Goal: Entertainment & Leisure: Consume media (video, audio)

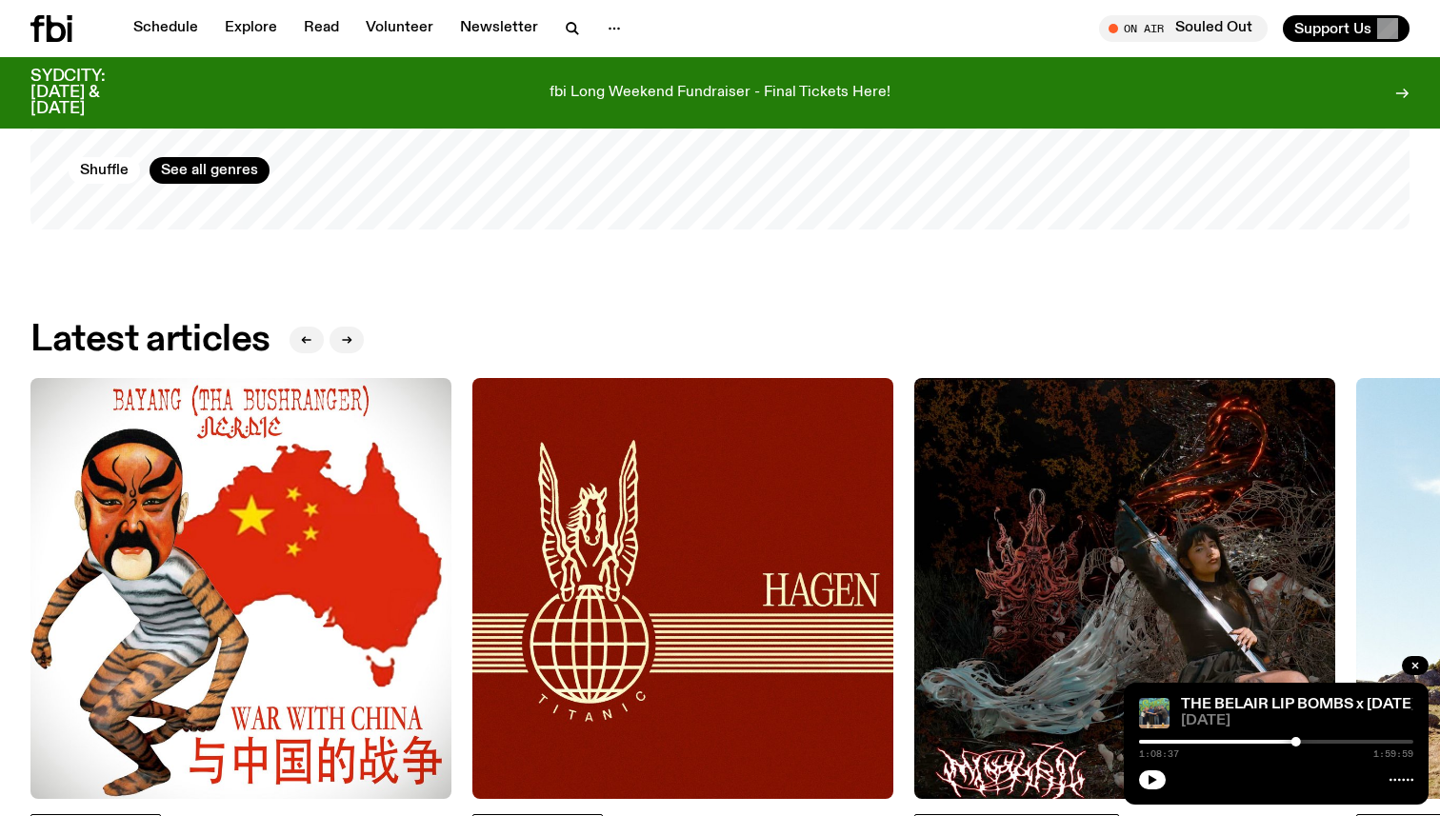
scroll to position [2265, 0]
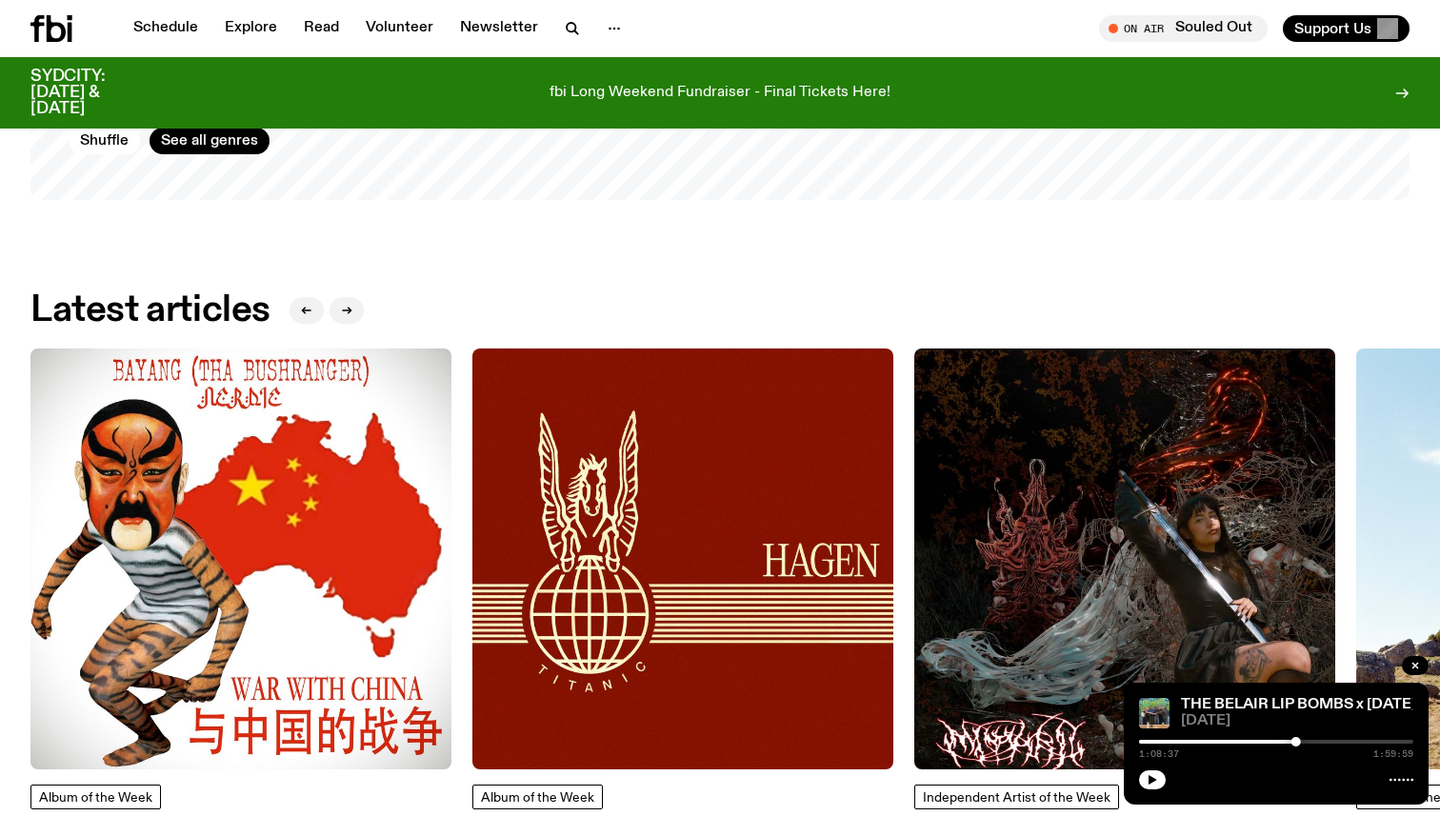
click at [176, 46] on div "Schedule Explore Read Volunteer Newsletter On Air Souled Out Tune in live On Ai…" at bounding box center [720, 28] width 1440 height 57
click at [153, 17] on link "Schedule" at bounding box center [166, 28] width 88 height 27
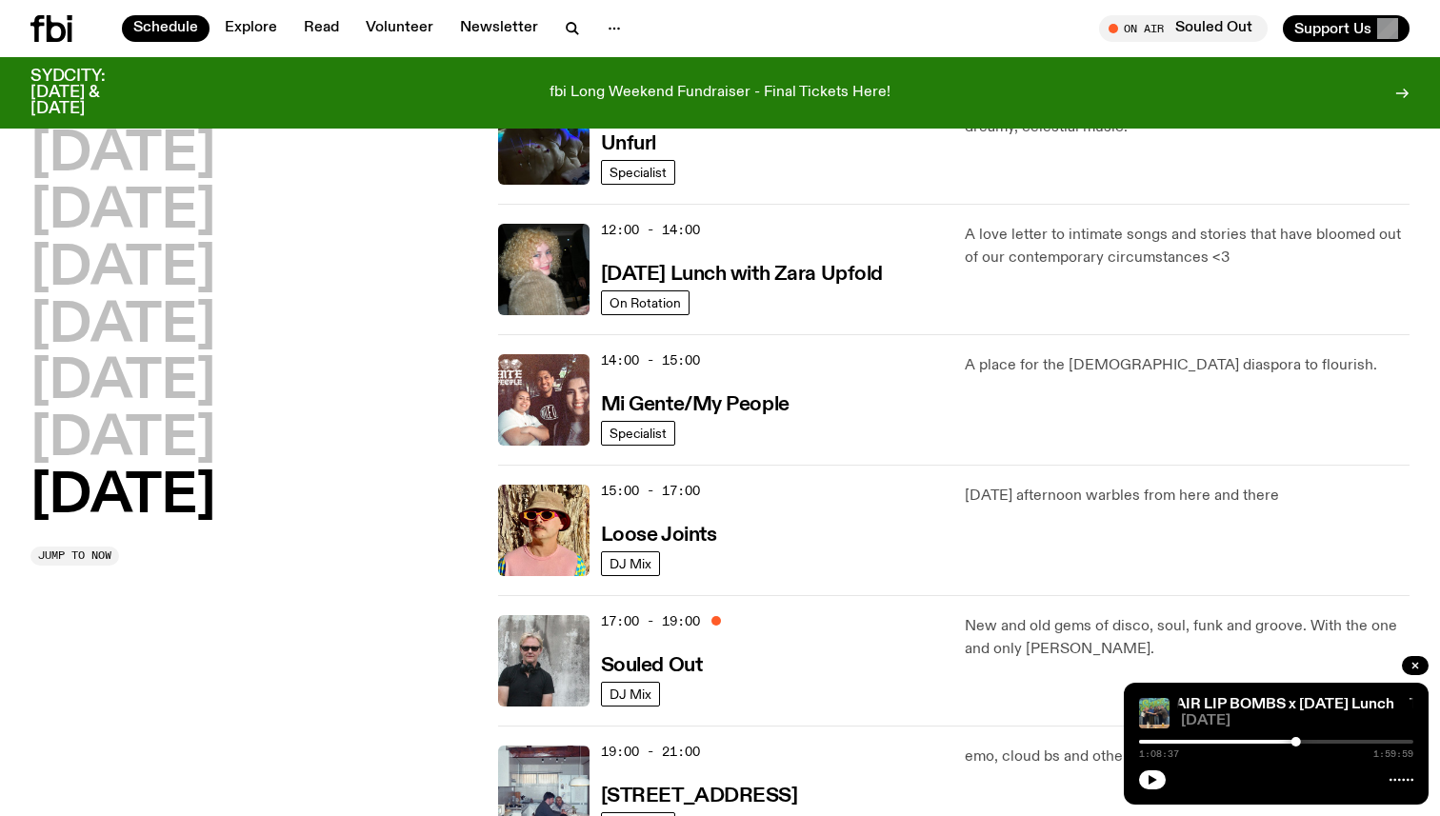
scroll to position [763, 0]
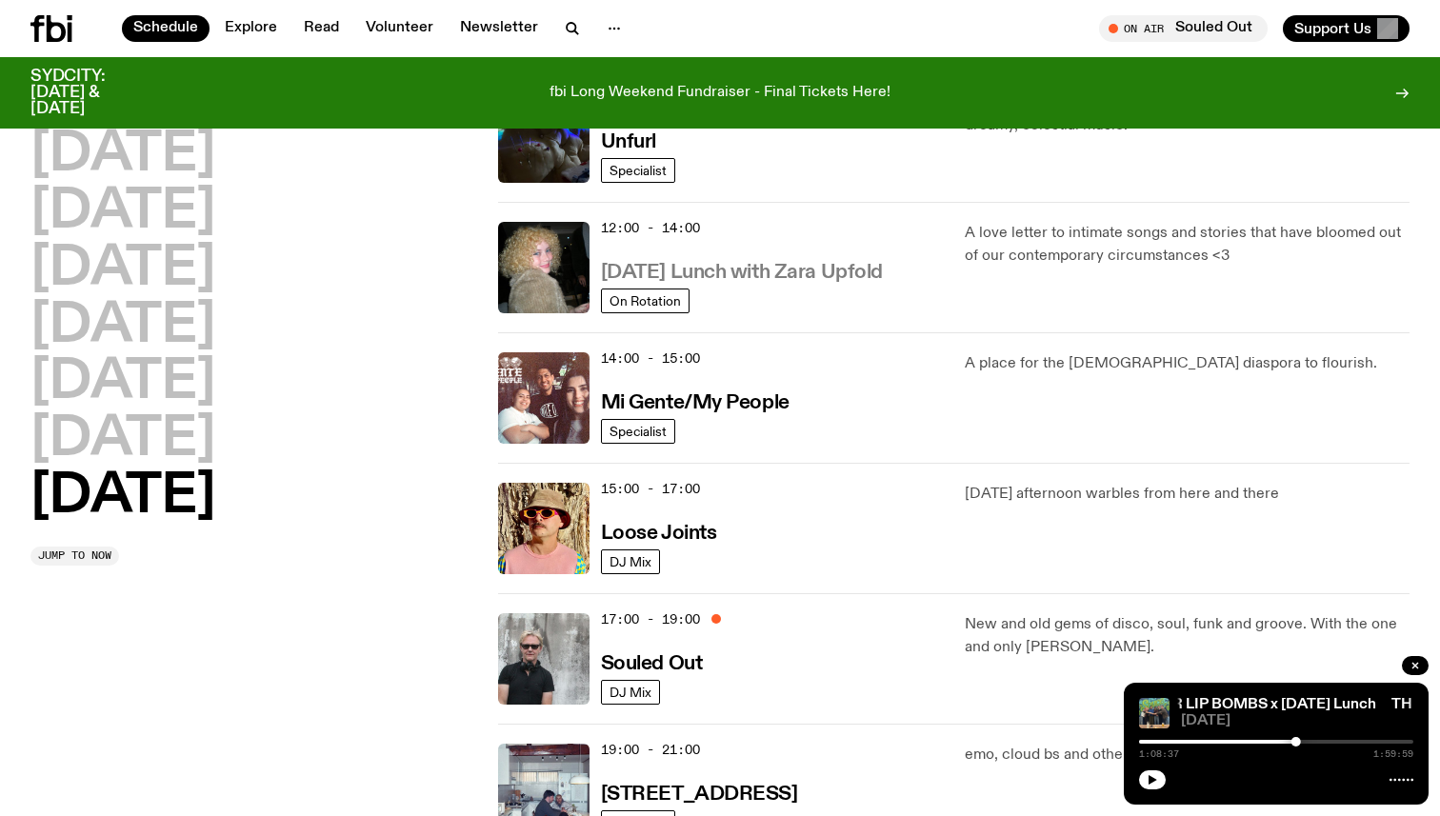
click at [734, 268] on h3 "[DATE] Lunch with Zara Upfold" at bounding box center [742, 273] width 282 height 20
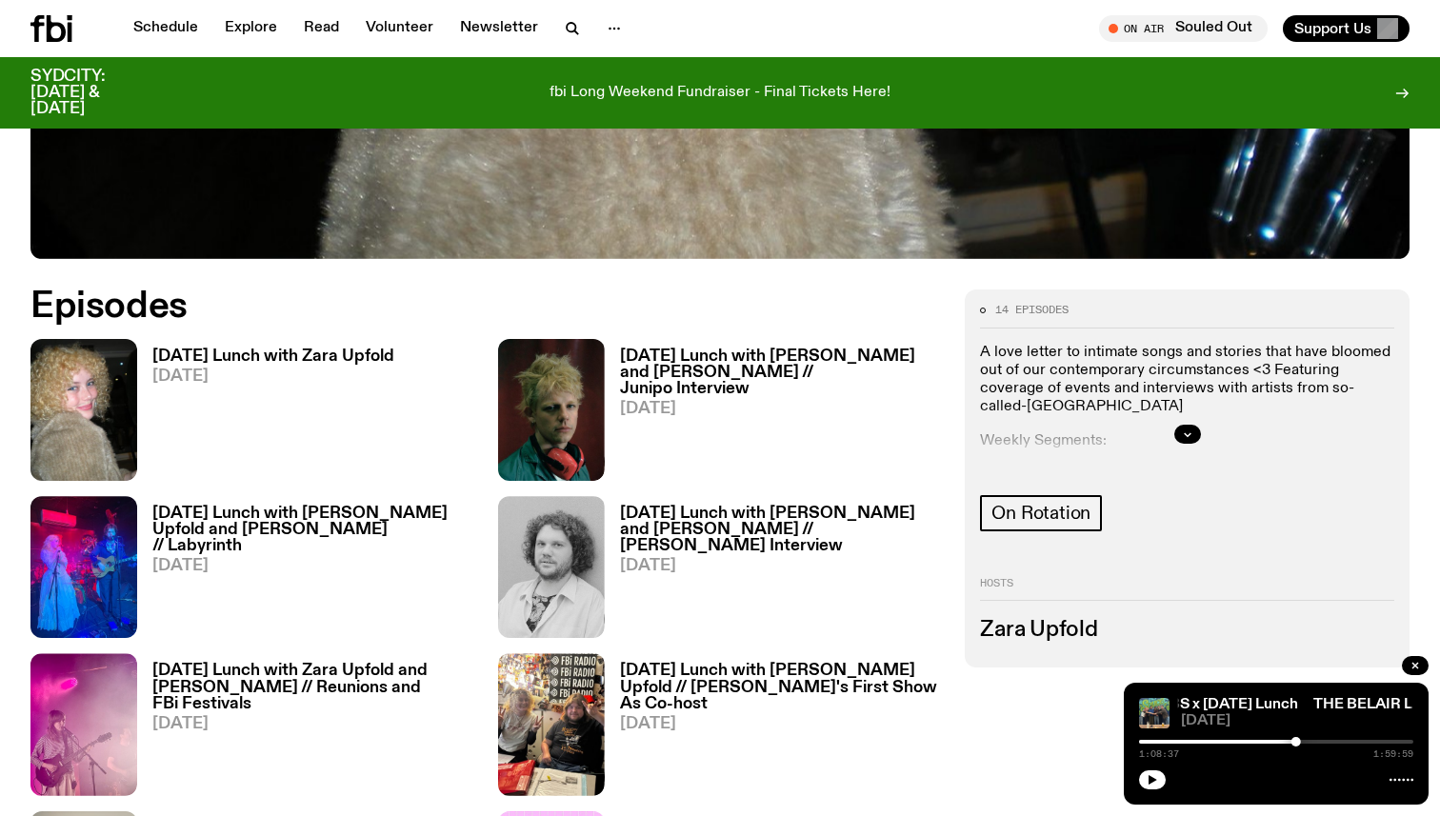
scroll to position [726, 0]
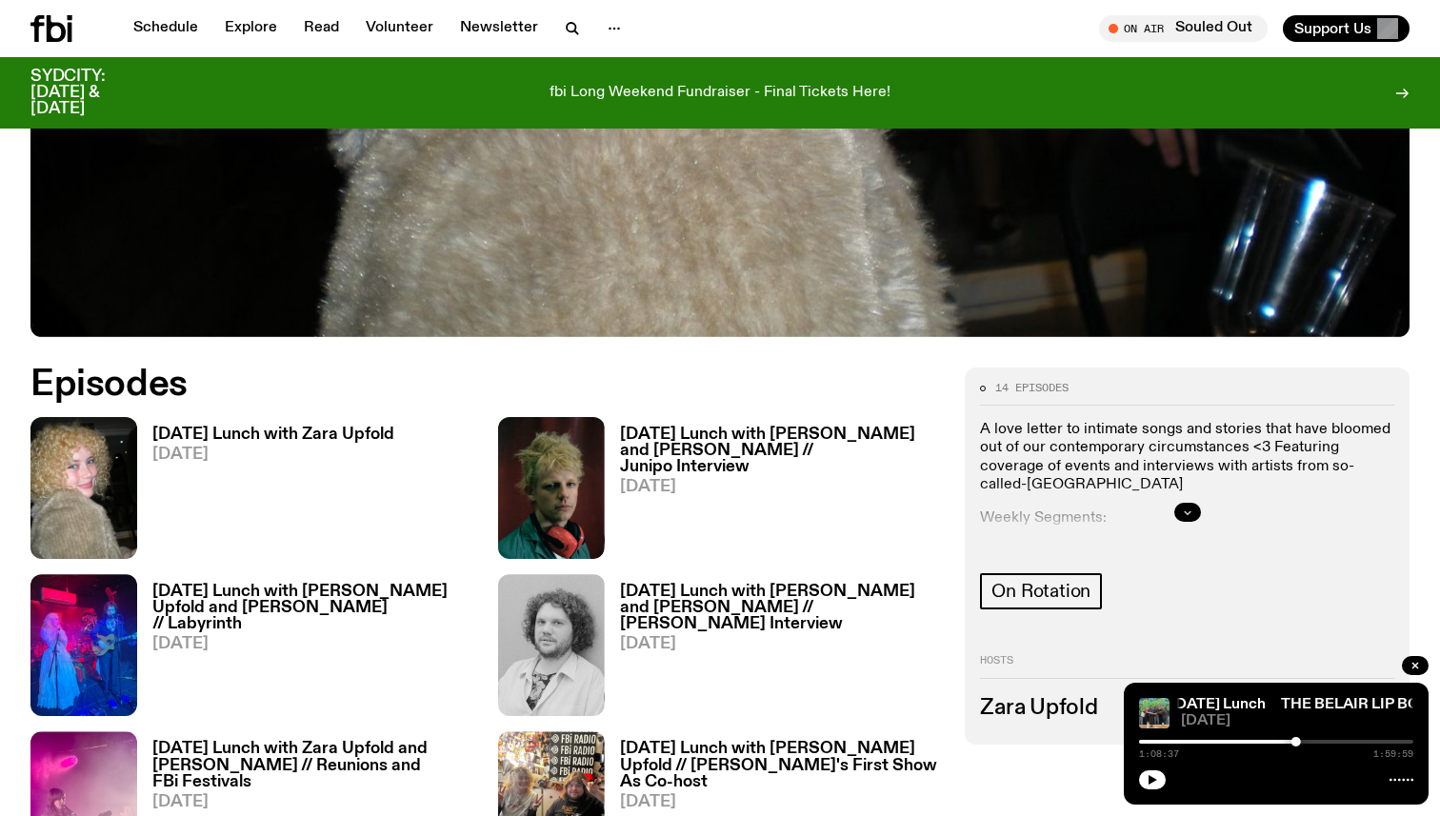
click at [1183, 512] on icon "button" at bounding box center [1187, 512] width 11 height 11
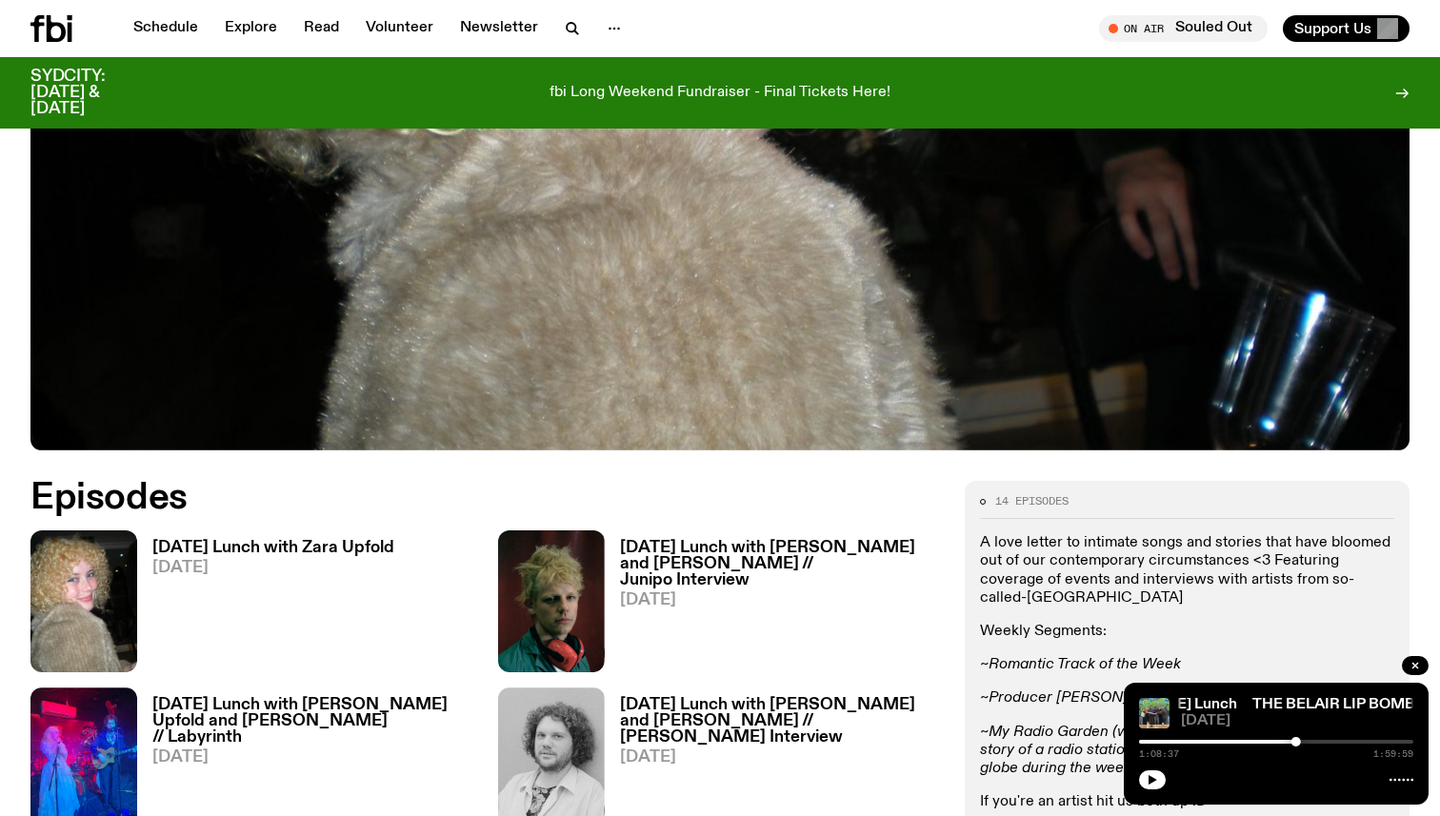
scroll to position [605, 0]
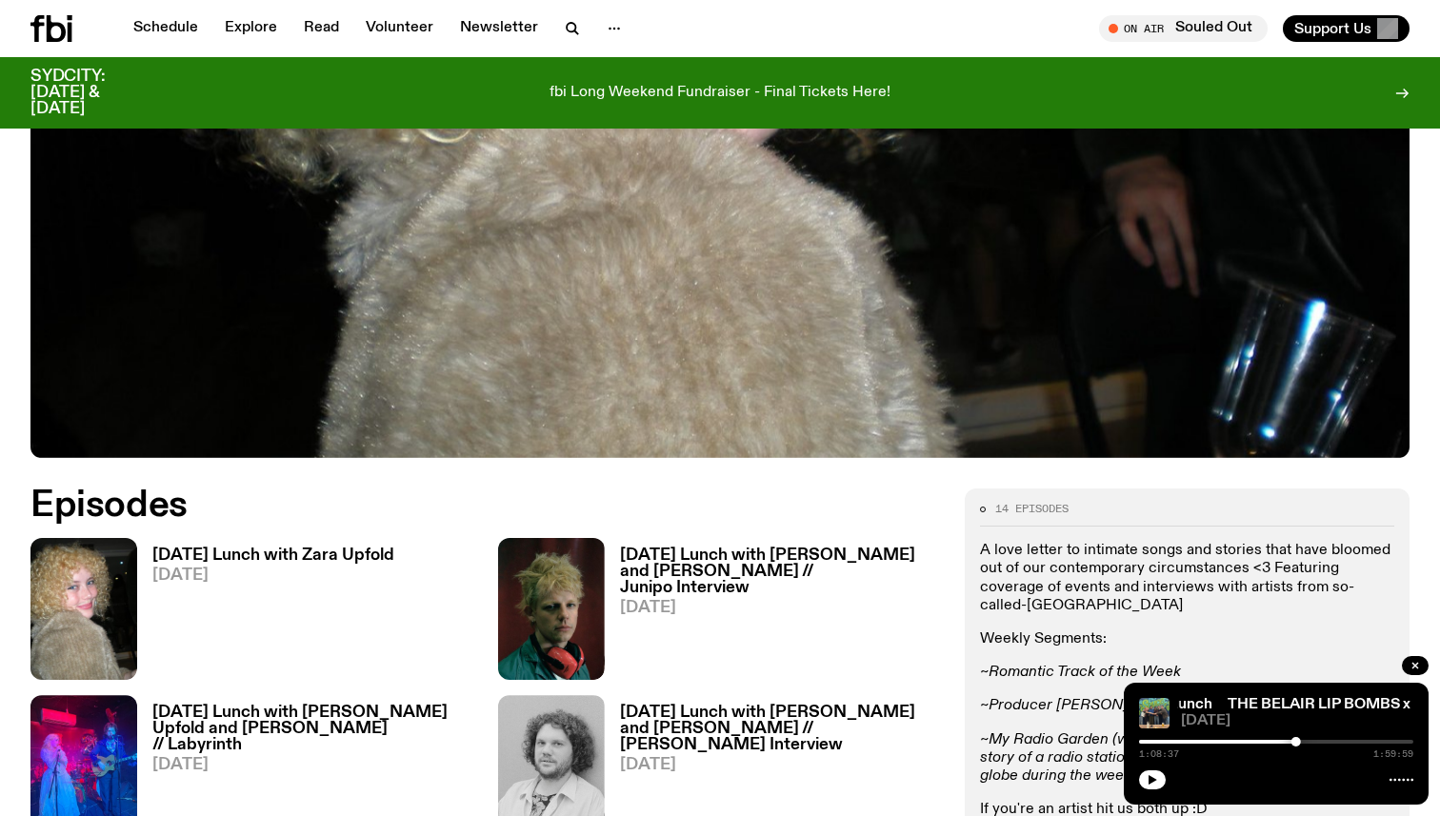
click at [233, 549] on h3 "[DATE] Lunch with Zara Upfold" at bounding box center [273, 556] width 242 height 16
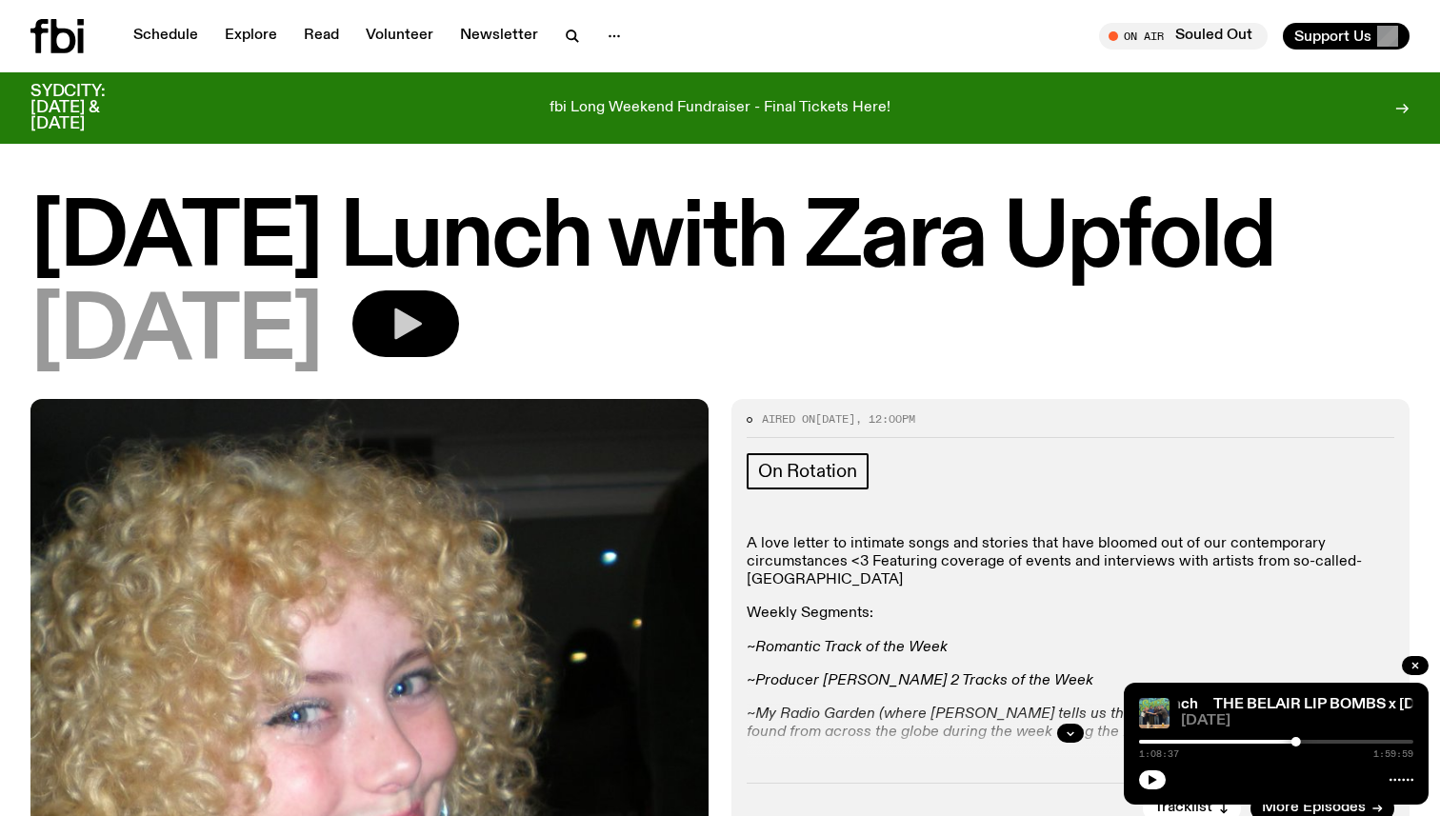
click at [422, 323] on icon "button" at bounding box center [408, 324] width 28 height 31
click at [1415, 664] on icon "button" at bounding box center [1414, 665] width 11 height 11
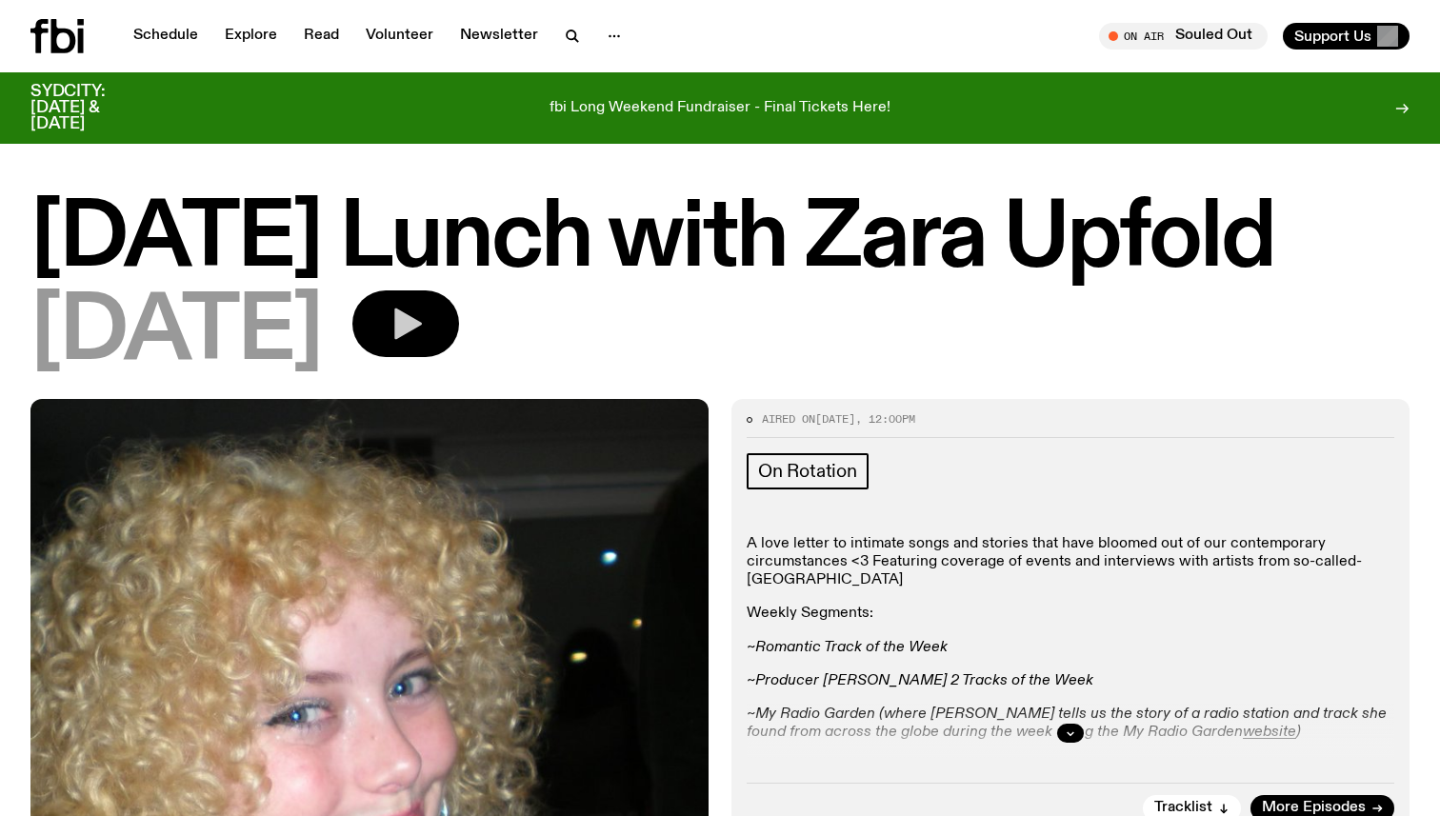
click at [422, 320] on icon "button" at bounding box center [408, 324] width 28 height 31
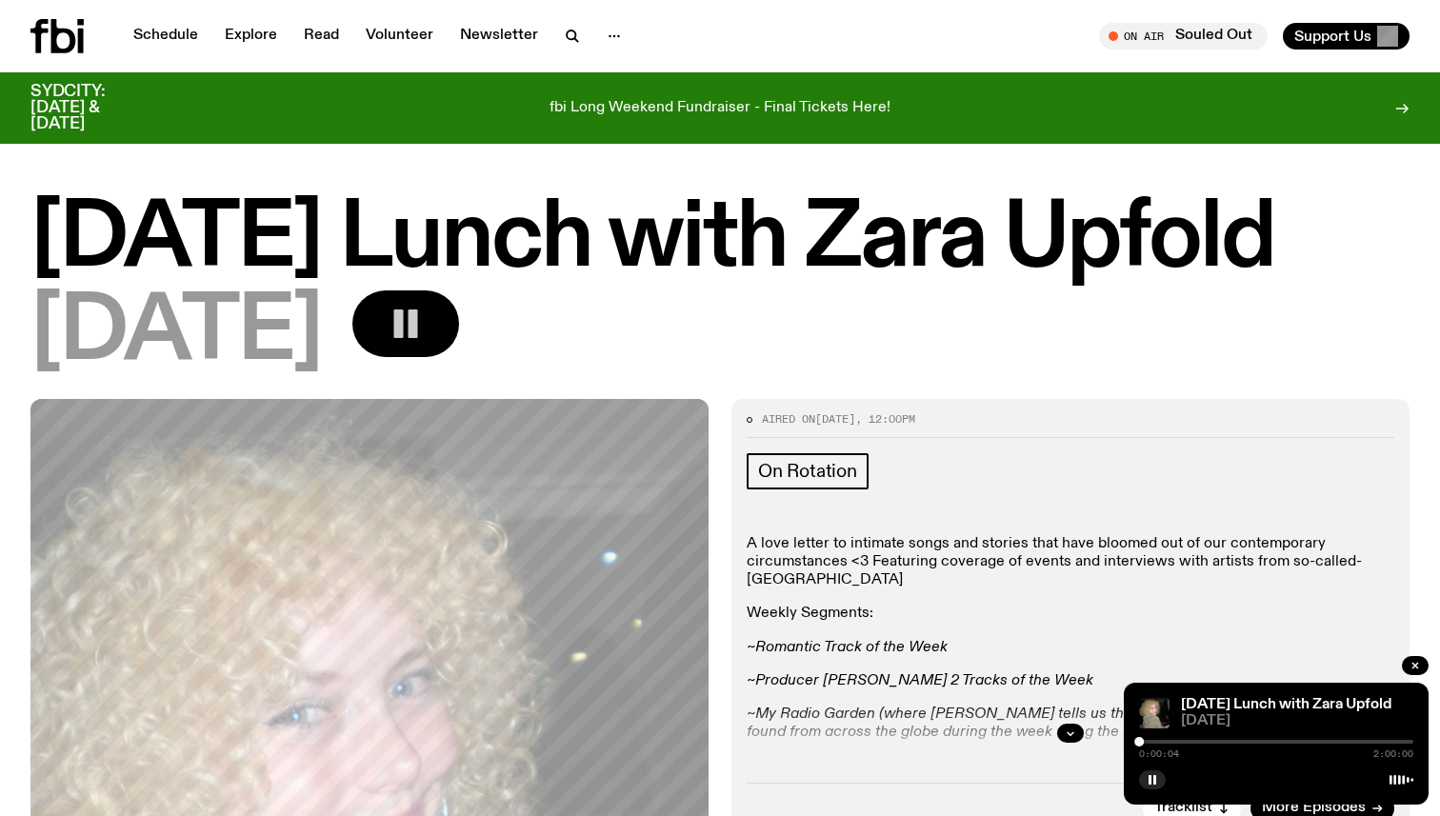
click at [1254, 741] on div at bounding box center [1276, 742] width 274 height 4
click at [1245, 741] on div at bounding box center [1117, 742] width 274 height 4
click at [1240, 741] on div at bounding box center [1108, 742] width 274 height 4
click at [1231, 740] on div at bounding box center [1103, 742] width 274 height 4
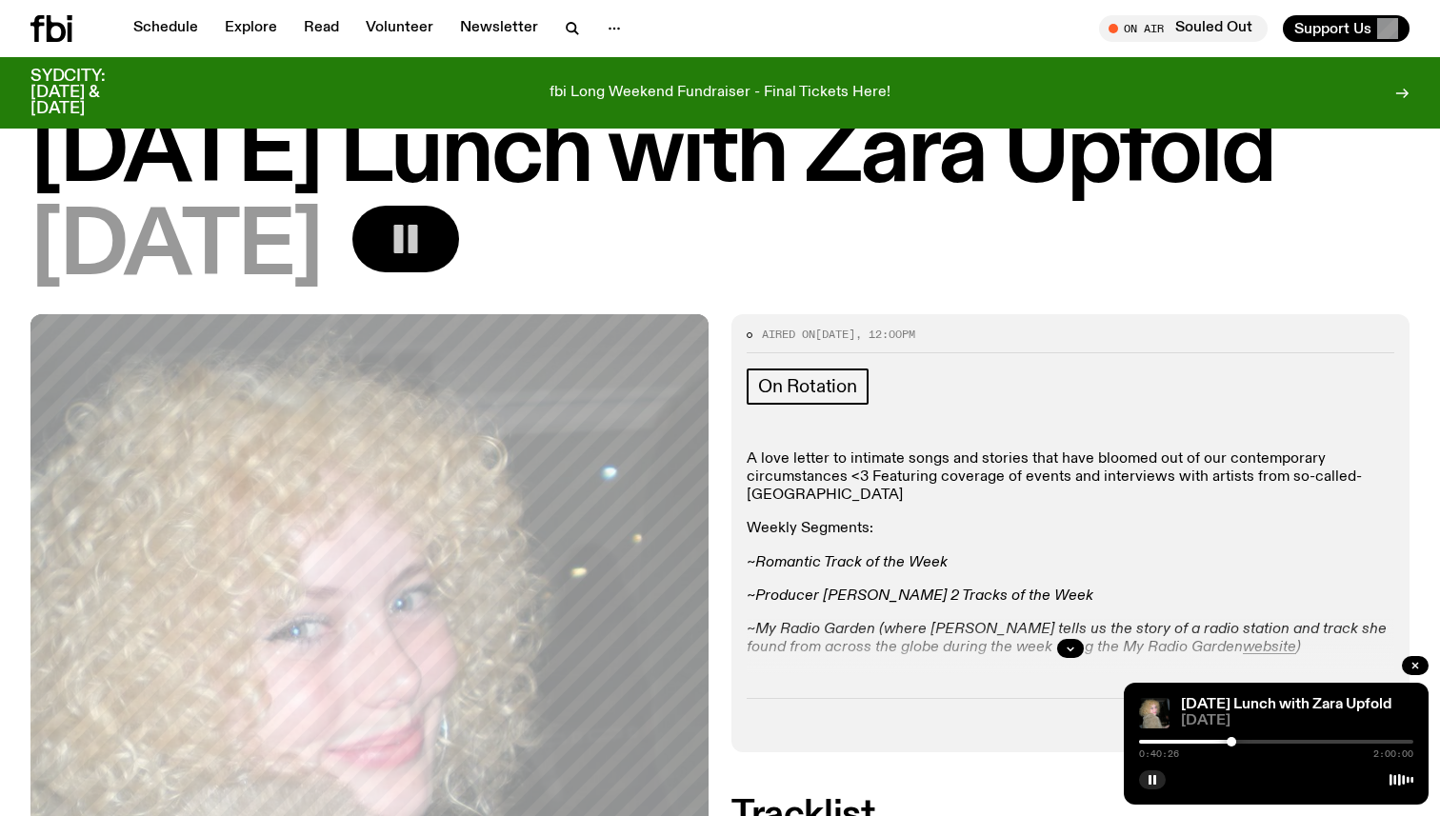
scroll to position [76, 0]
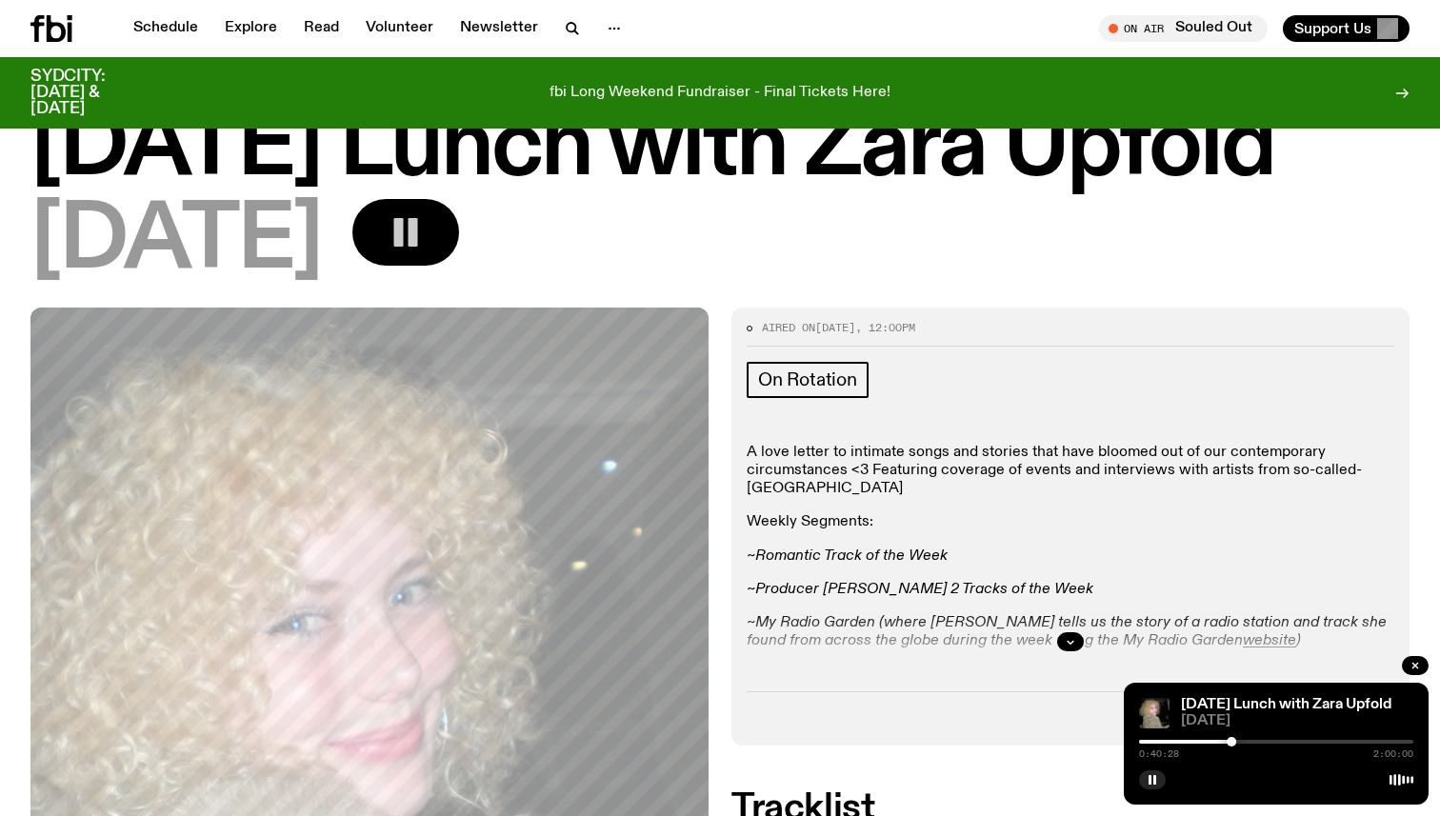
click at [1239, 742] on div at bounding box center [1276, 742] width 274 height 4
click at [1233, 741] on div at bounding box center [1102, 742] width 274 height 4
click at [1074, 645] on icon "button" at bounding box center [1070, 641] width 11 height 11
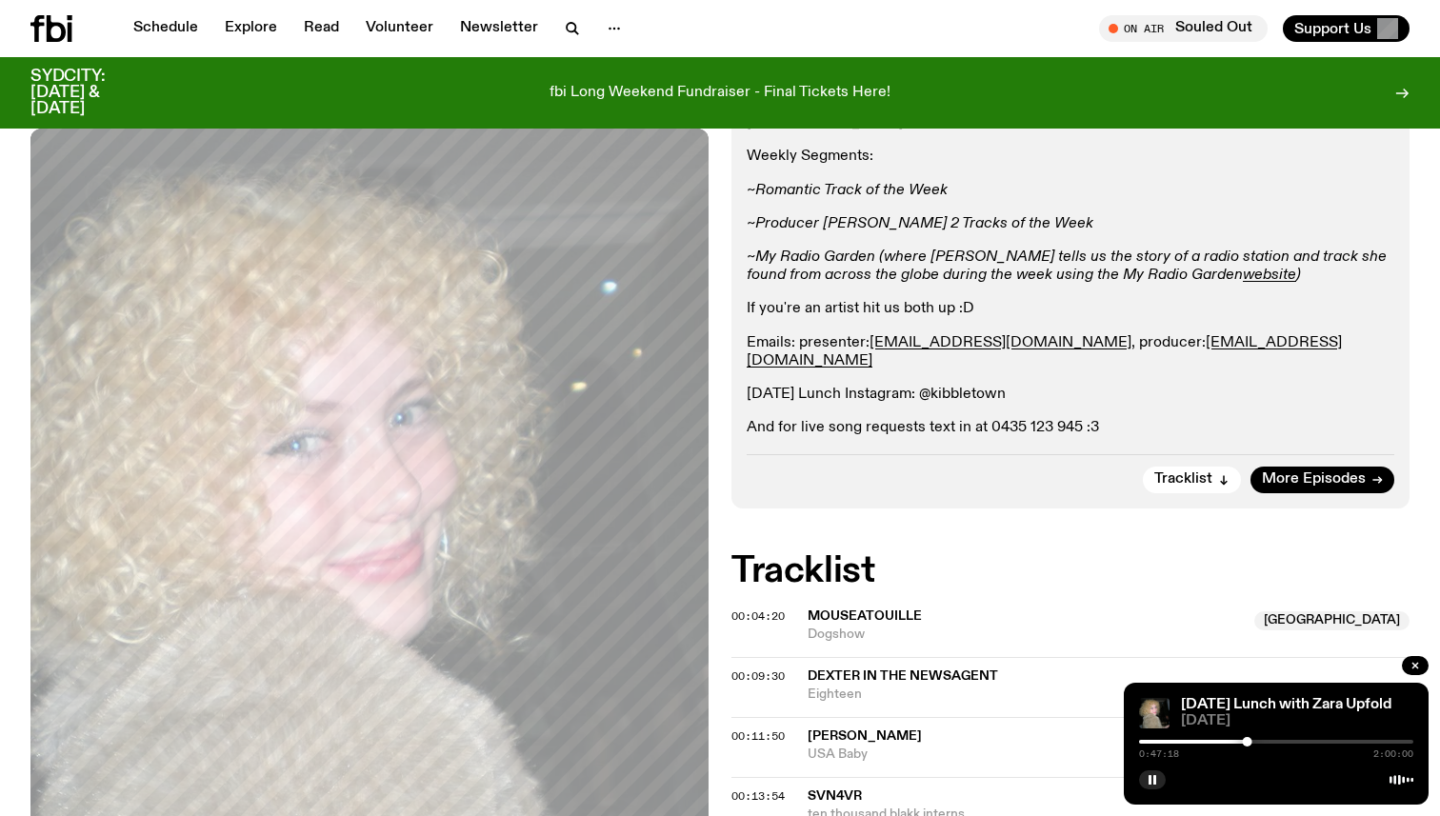
scroll to position [440, 0]
click at [1156, 780] on icon "button" at bounding box center [1151, 779] width 11 height 11
